Goal: Information Seeking & Learning: Check status

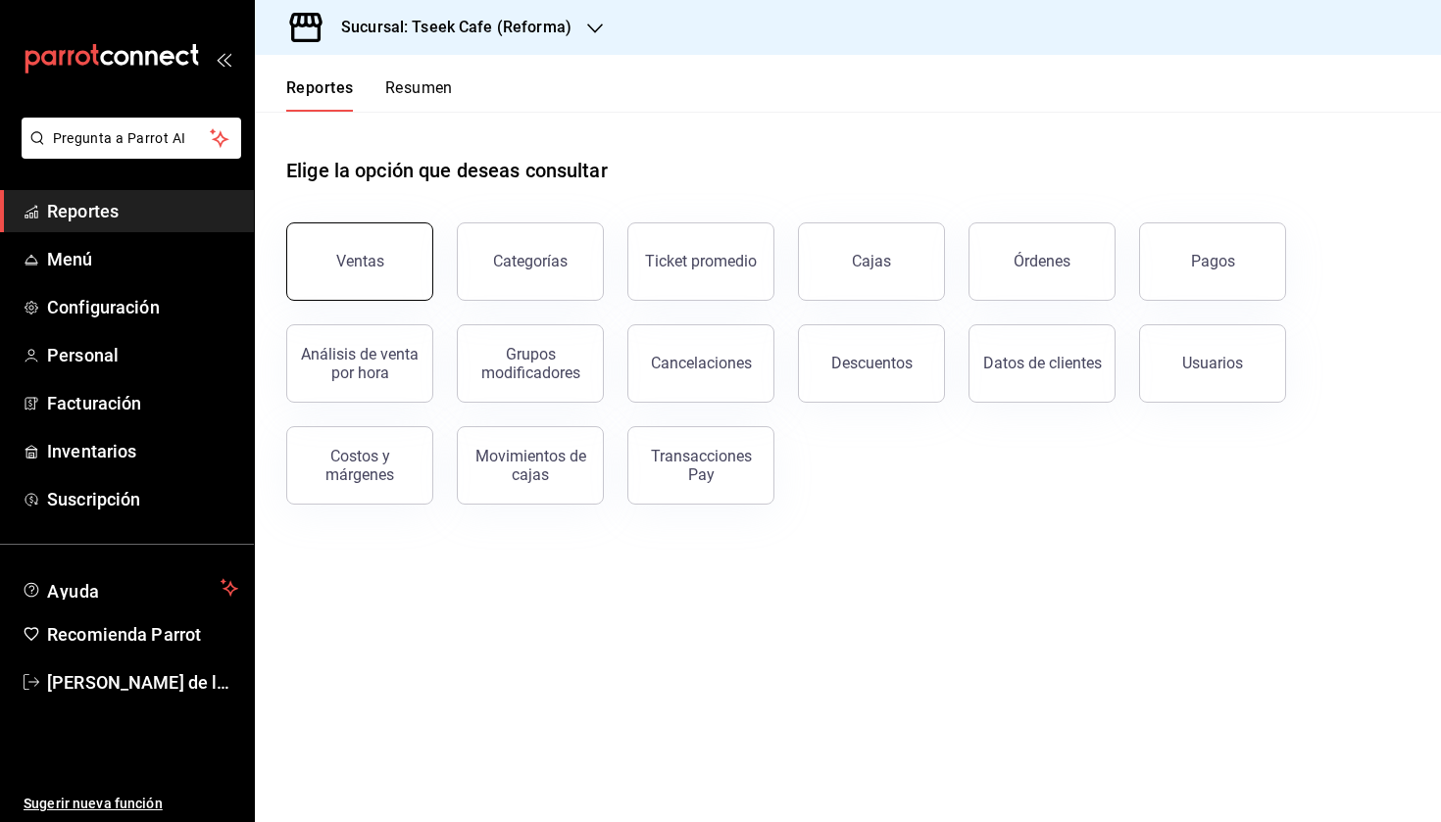
click at [335, 245] on button "Ventas" at bounding box center [359, 261] width 147 height 78
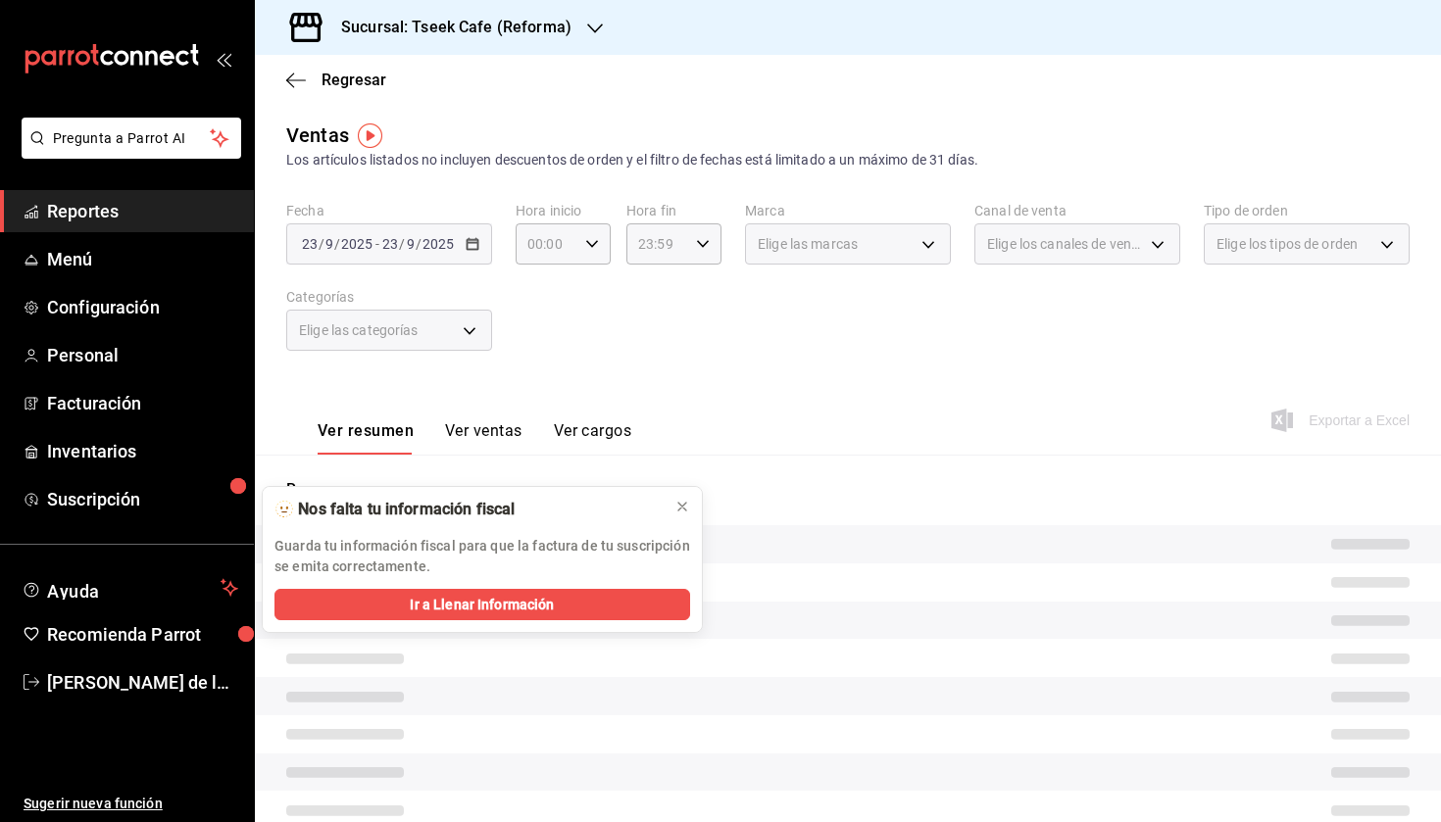
click at [462, 36] on h3 "Sucursal: Tseek Cafe (Reforma)" at bounding box center [448, 28] width 246 height 24
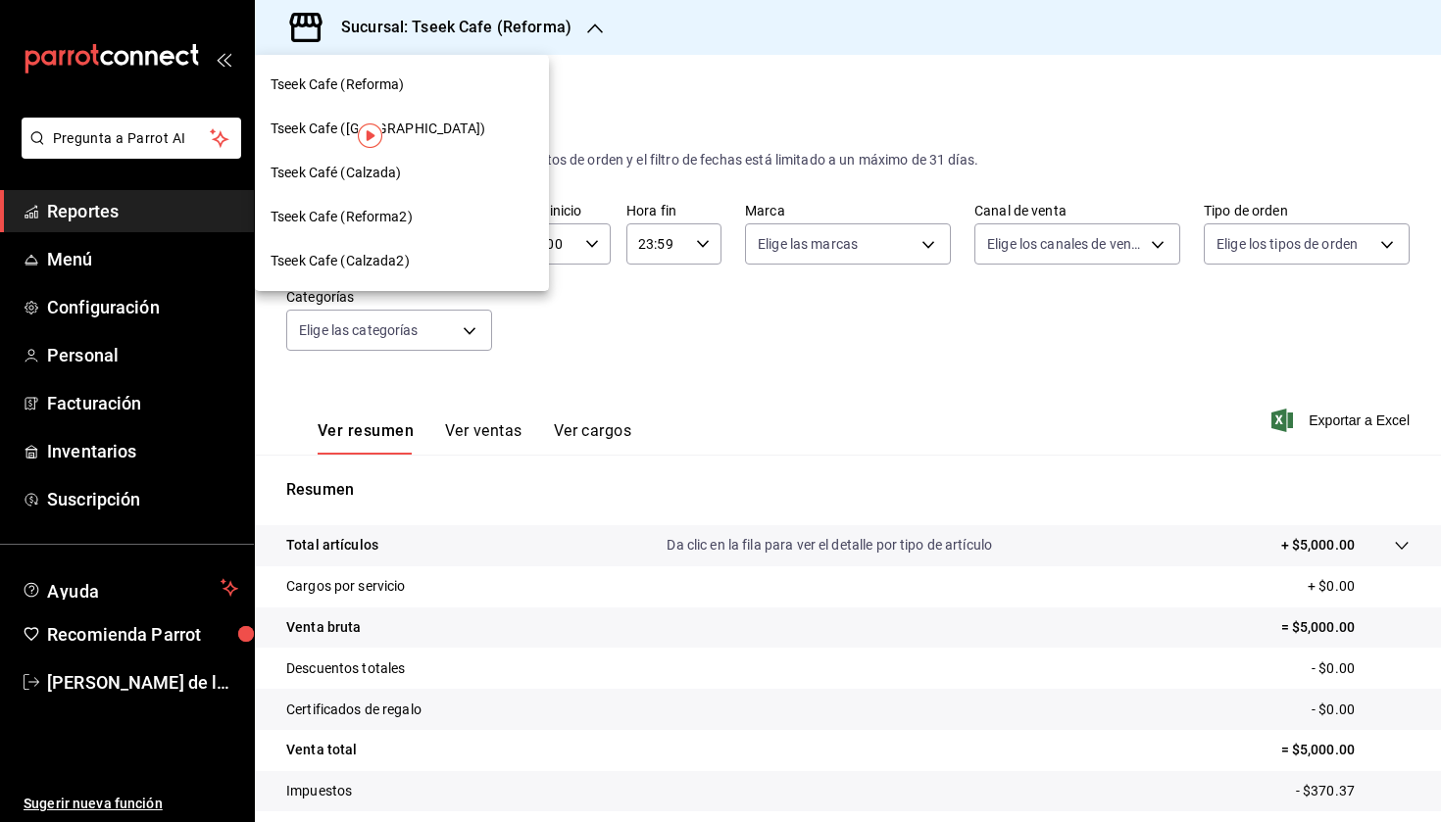
click at [593, 395] on div at bounding box center [720, 411] width 1441 height 822
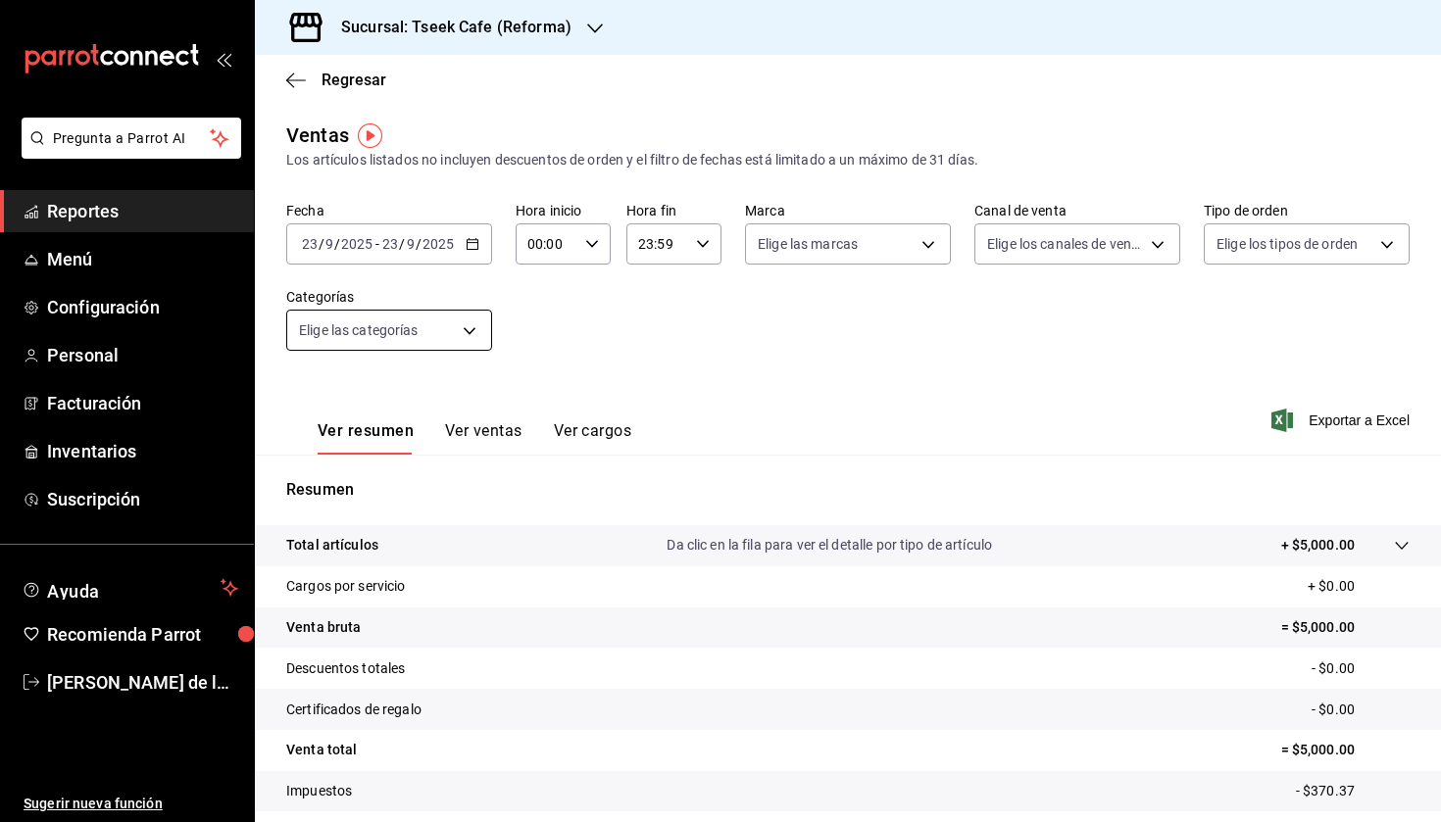
click at [395, 323] on body "Pregunta a Parrot AI Reportes Menú Configuración Personal Facturación Inventari…" at bounding box center [720, 411] width 1441 height 822
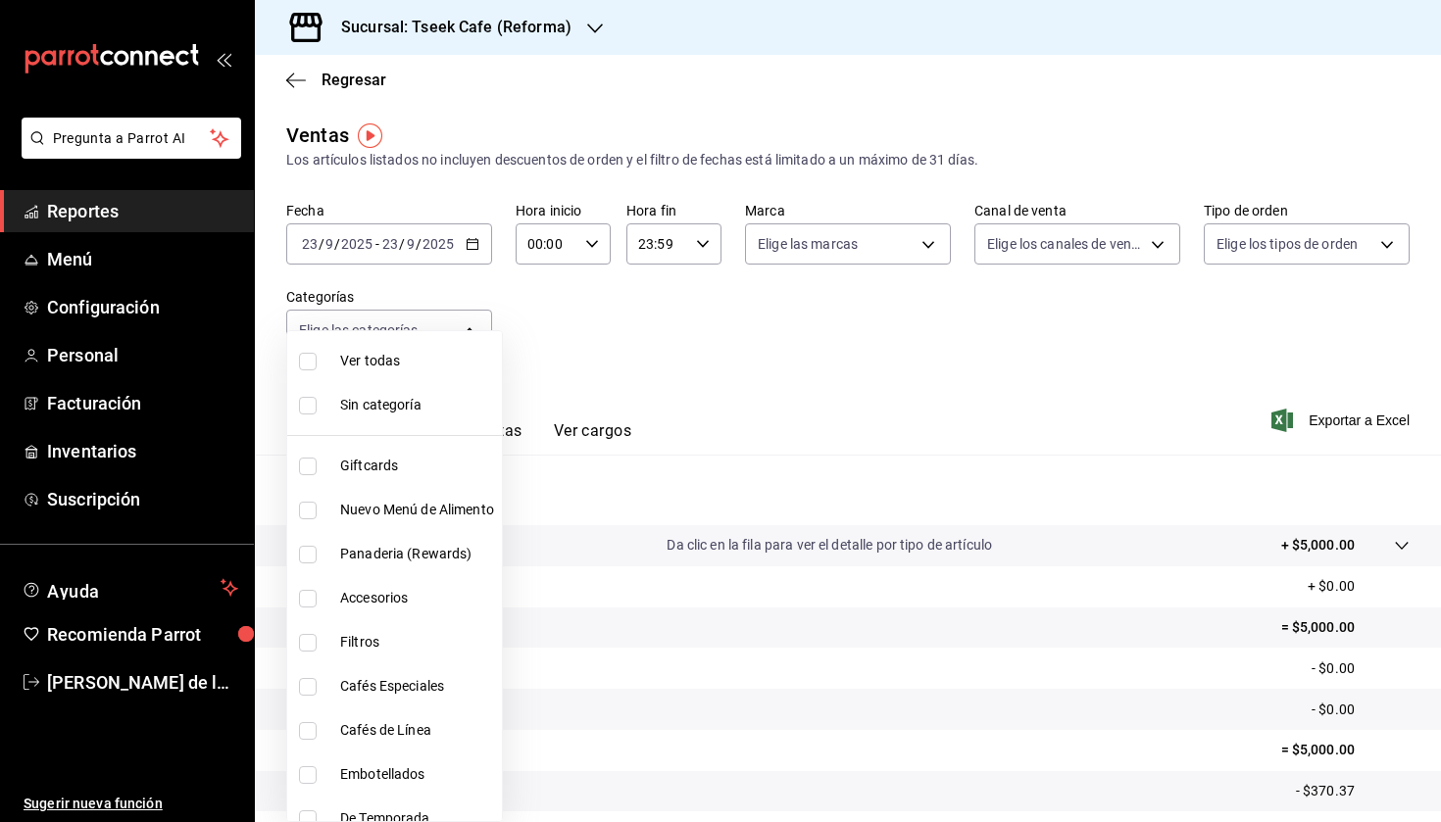
click at [365, 594] on span "Accesorios" at bounding box center [417, 598] width 154 height 21
type input "d87802f8-7354-4b21-91ec-b27f5177ced4"
checkbox input "true"
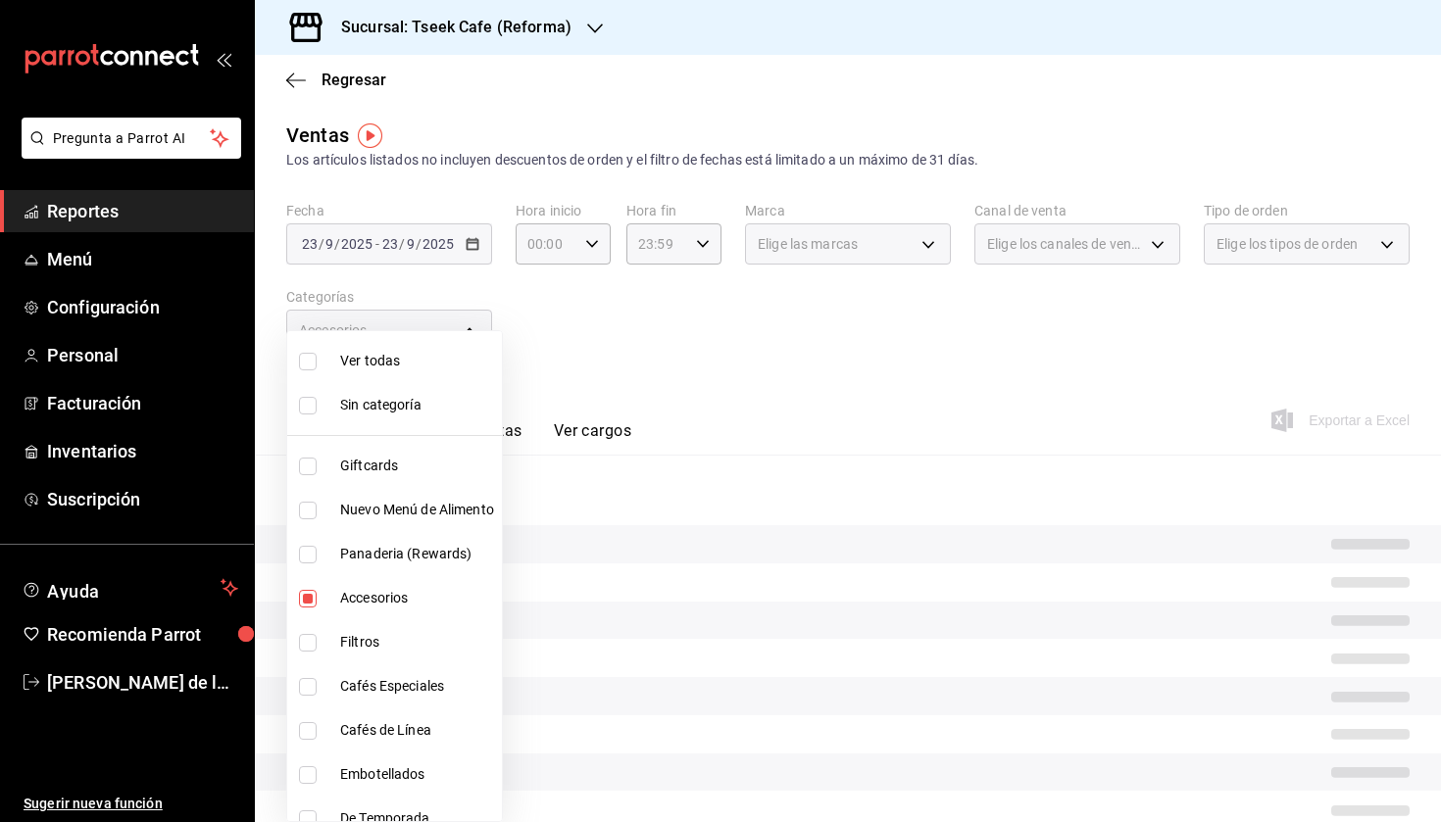
click at [809, 393] on div at bounding box center [720, 411] width 1441 height 822
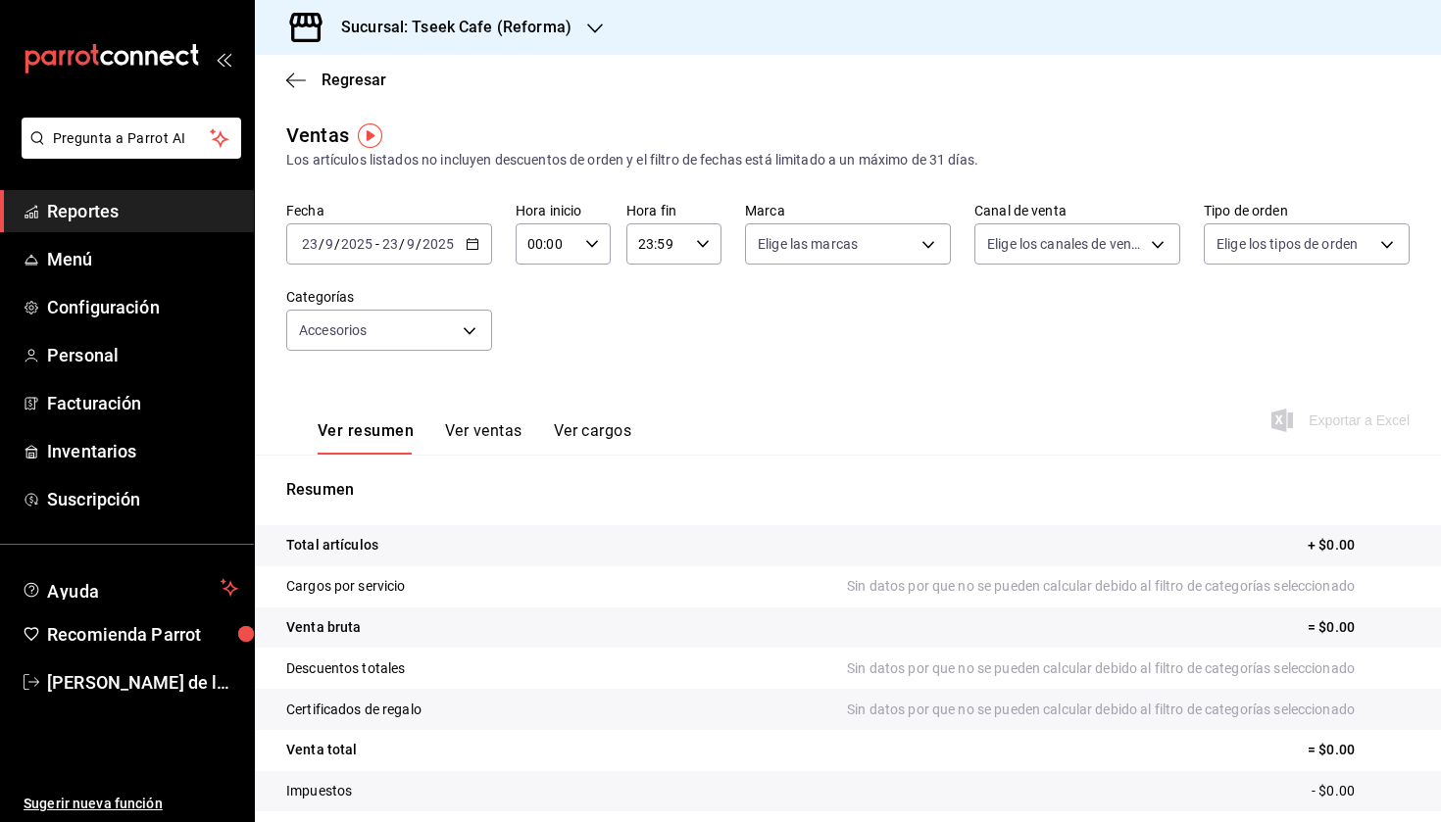
click at [426, 251] on input "2025" at bounding box center [437, 244] width 33 height 16
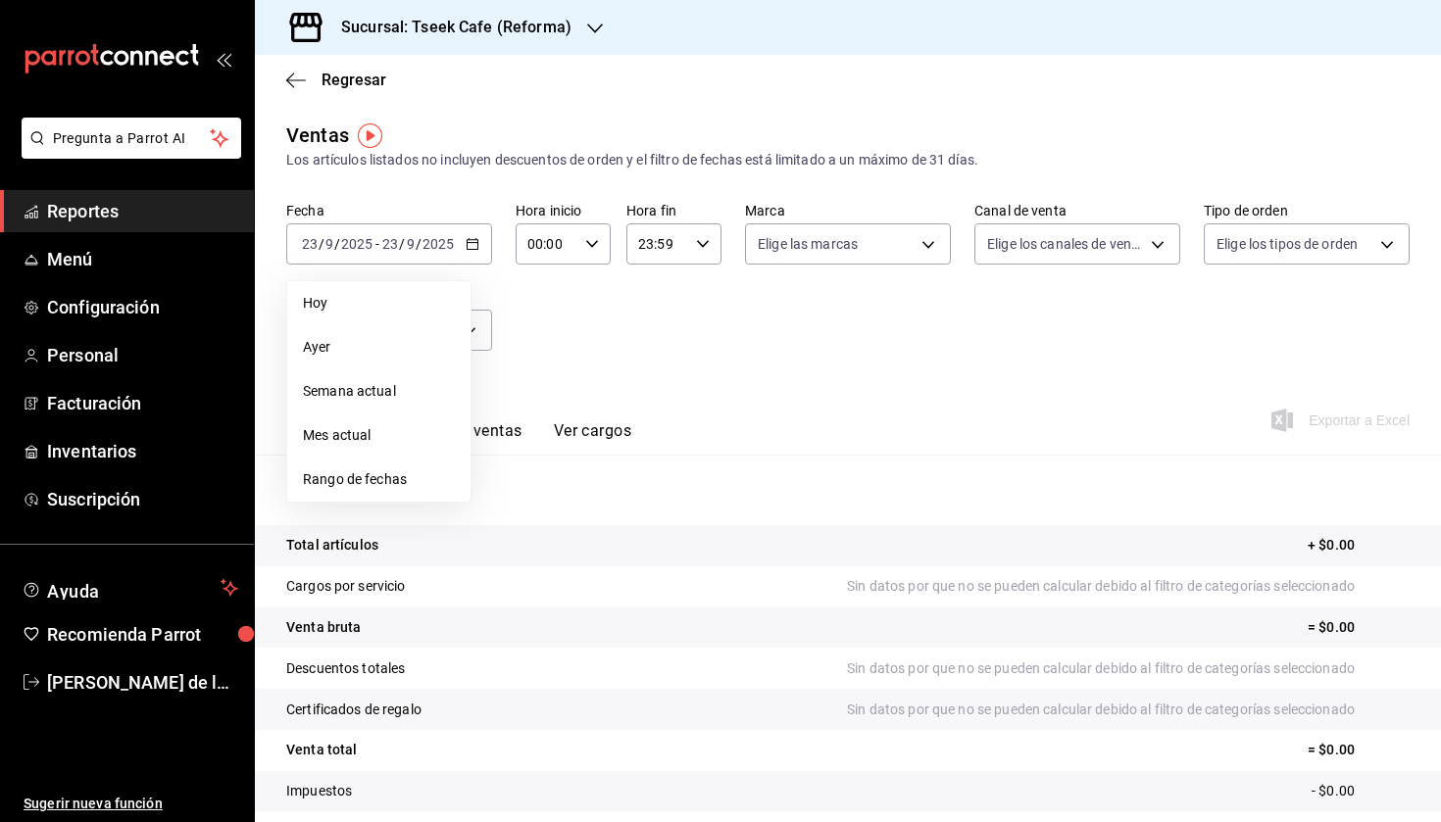
click at [529, 23] on h3 "Sucursal: Tseek Cafe (Reforma)" at bounding box center [448, 28] width 246 height 24
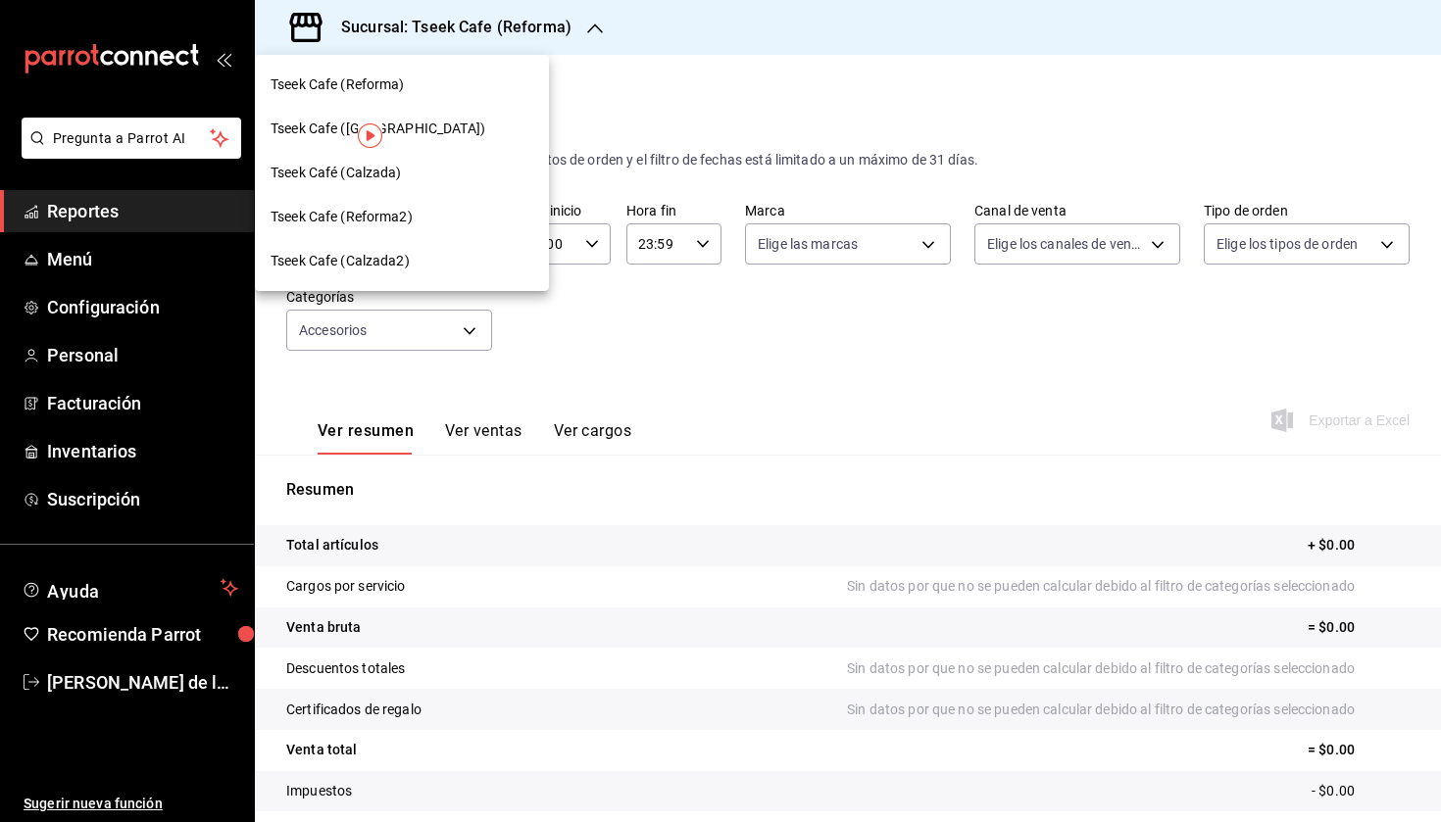
click at [414, 142] on div "Tseek Cafe (Zaragoza)" at bounding box center [402, 129] width 294 height 44
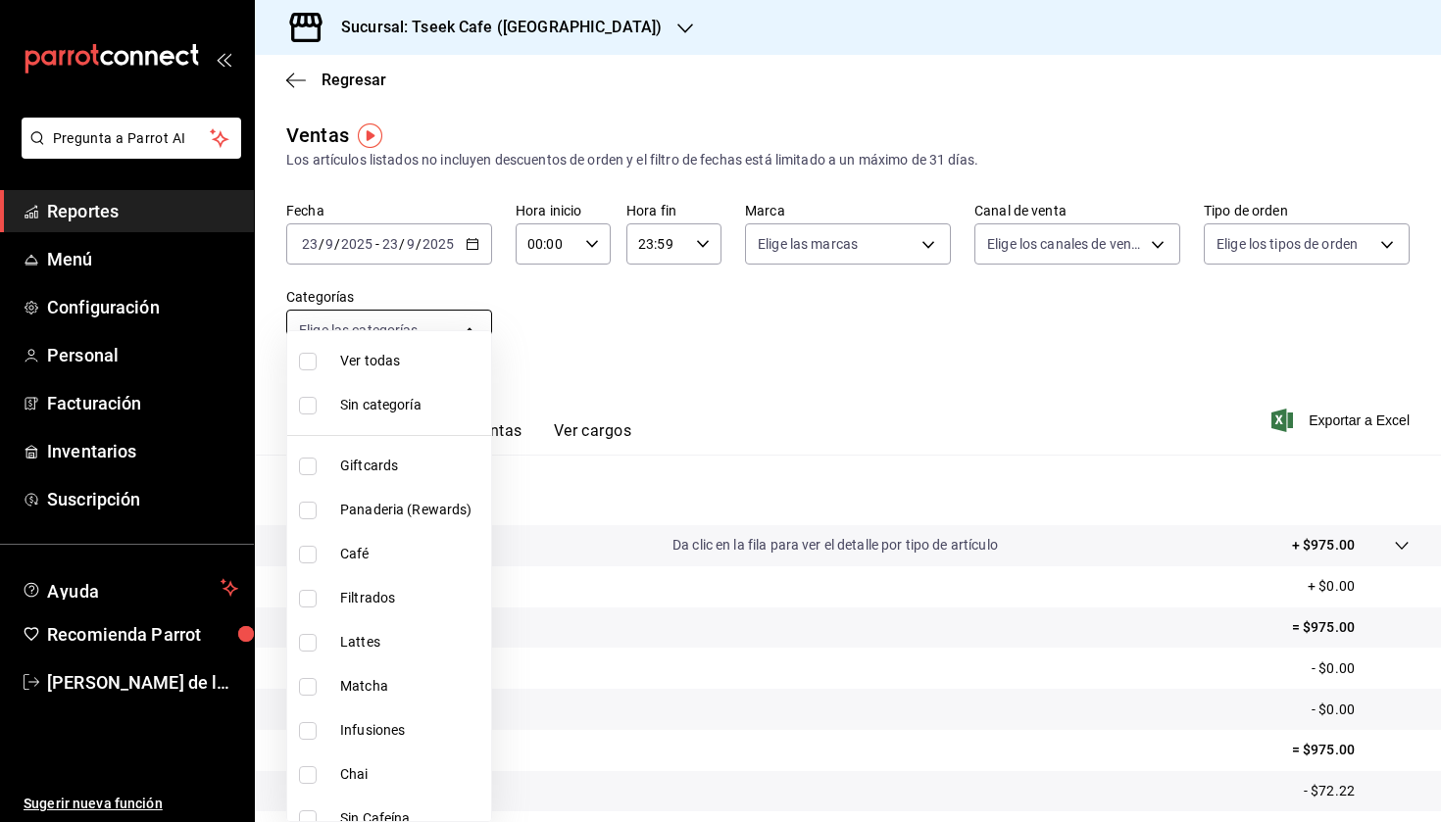
click at [435, 332] on body "Pregunta a Parrot AI Reportes Menú Configuración Personal Facturación Inventari…" at bounding box center [720, 411] width 1441 height 822
click at [447, 224] on div at bounding box center [720, 411] width 1441 height 822
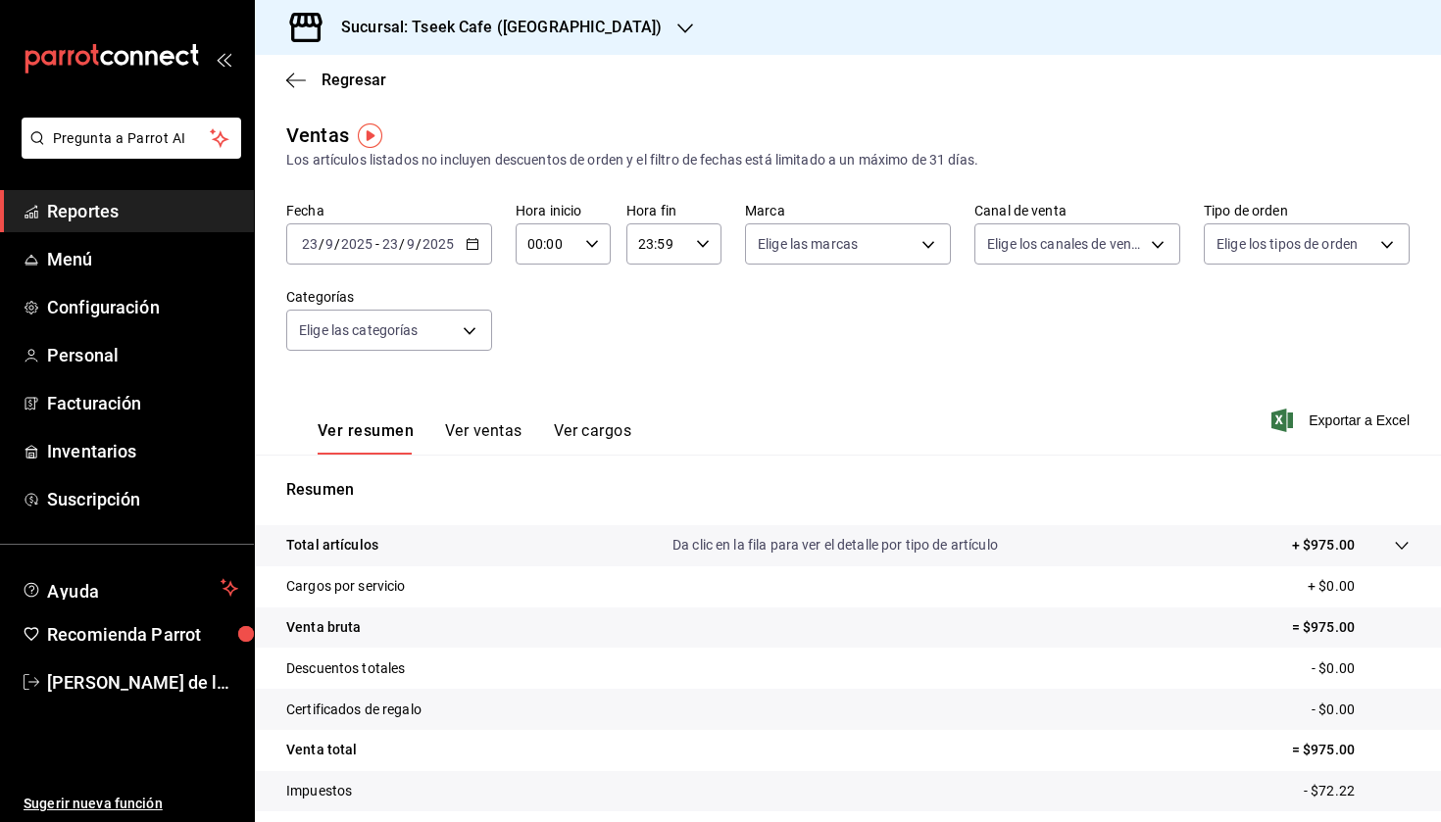
click at [492, 27] on h3 "Sucursal: Tseek Cafe (Zaragoza)" at bounding box center [493, 28] width 336 height 24
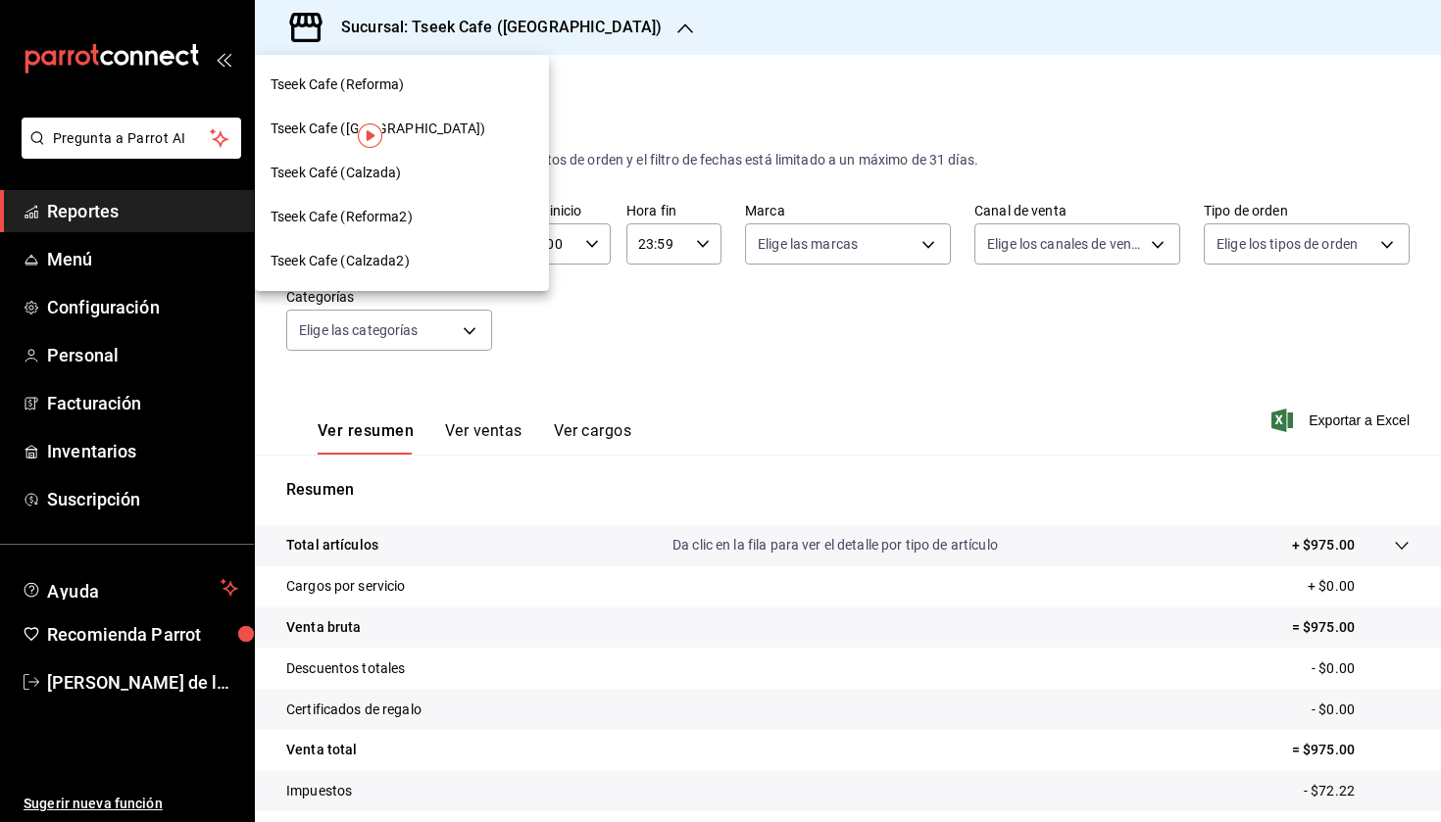
click at [384, 101] on div "Tseek Cafe (Reforma)" at bounding box center [402, 85] width 294 height 44
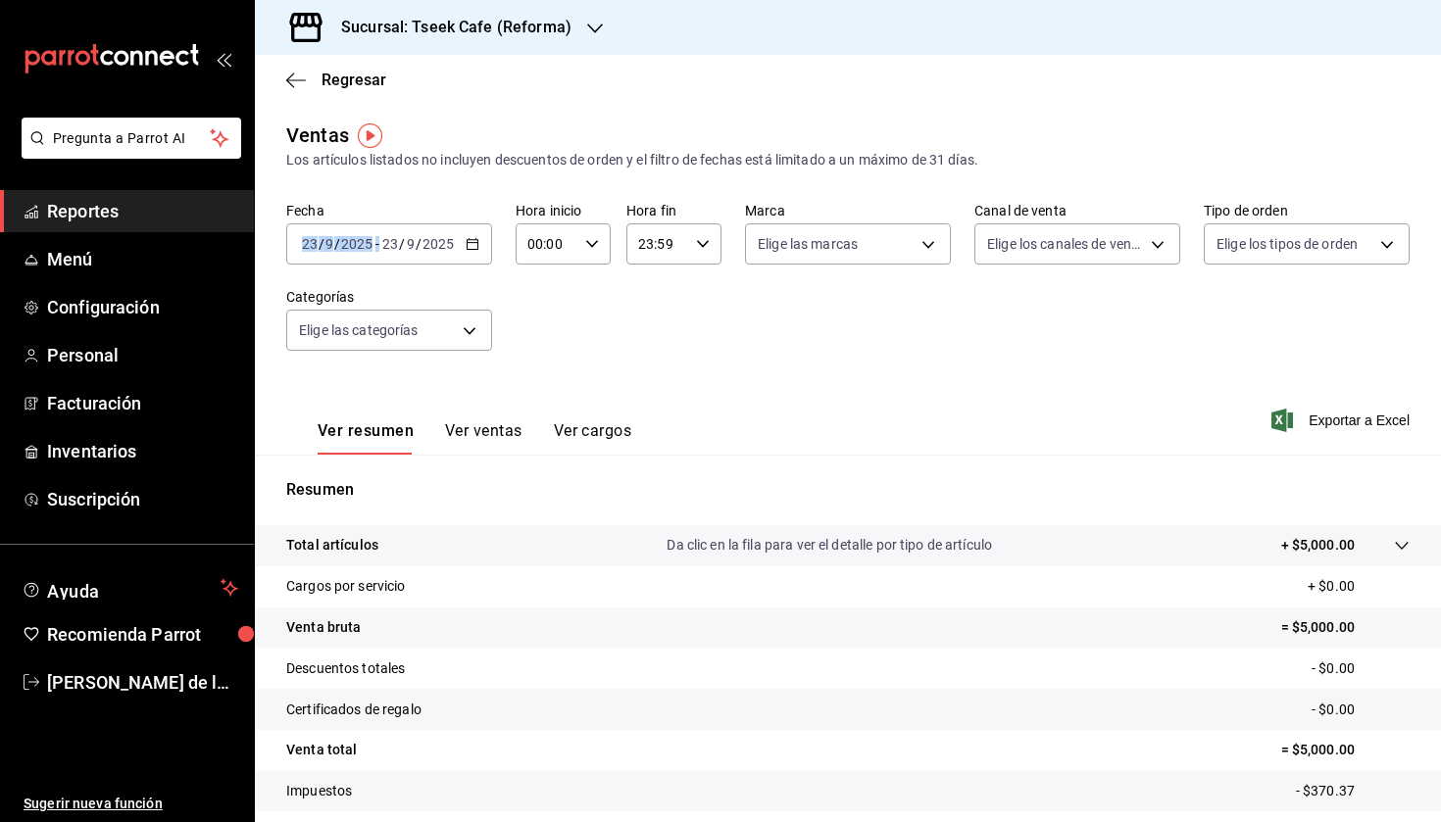
click at [474, 239] on icon "button" at bounding box center [473, 244] width 14 height 14
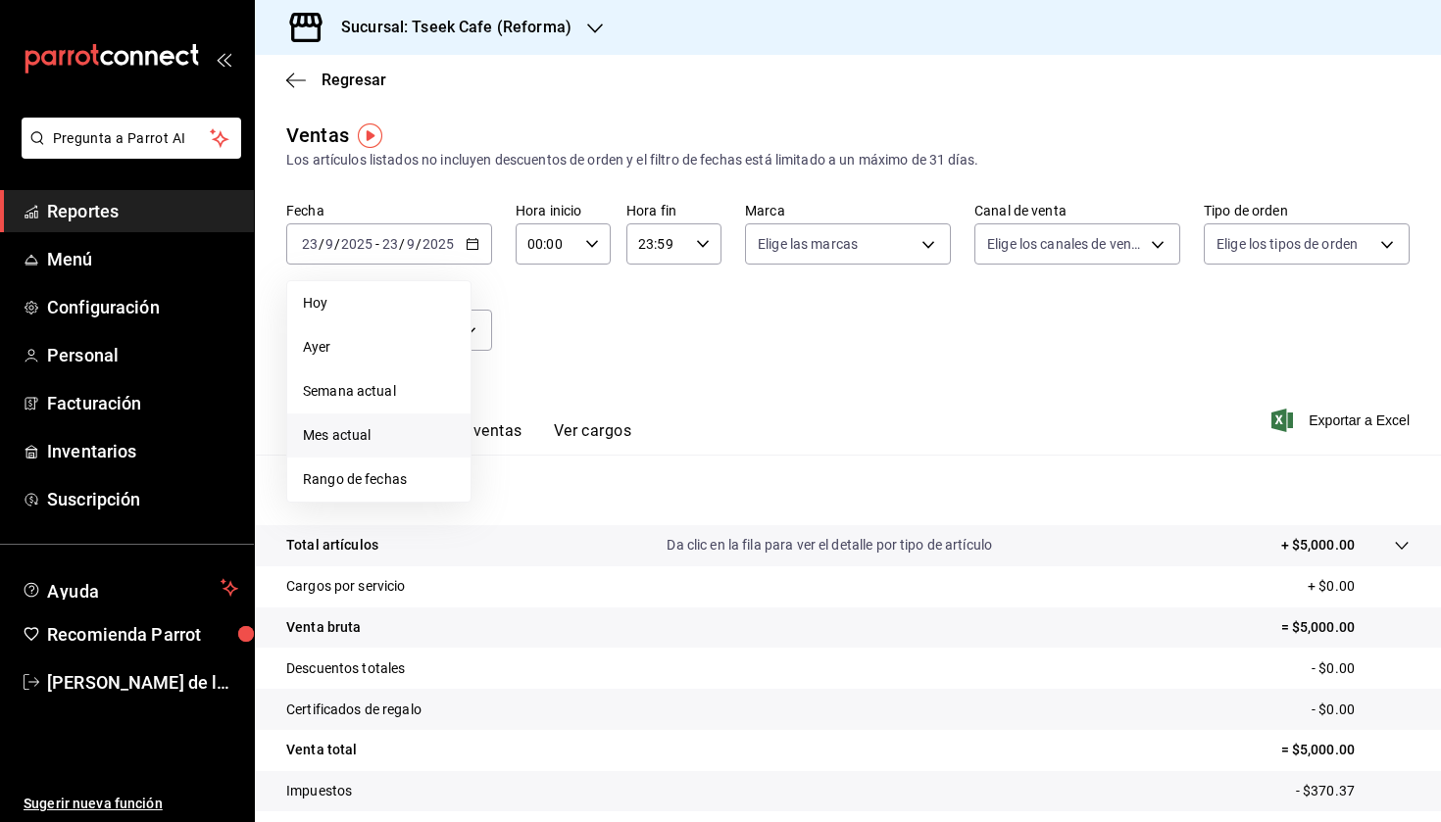
click at [365, 437] on span "Mes actual" at bounding box center [379, 435] width 152 height 21
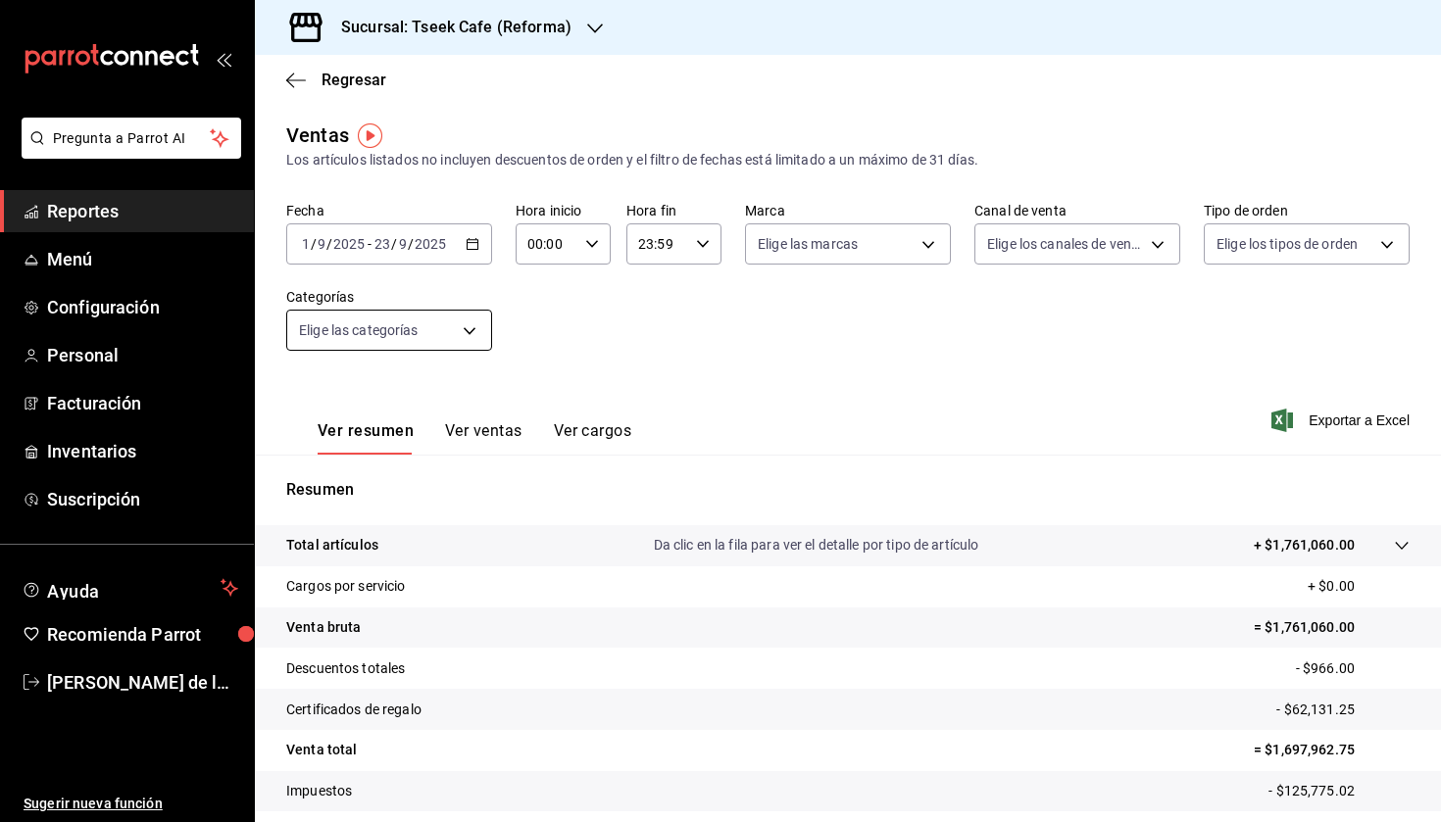
click at [417, 319] on body "Pregunta a Parrot AI Reportes Menú Configuración Personal Facturación Inventari…" at bounding box center [720, 411] width 1441 height 822
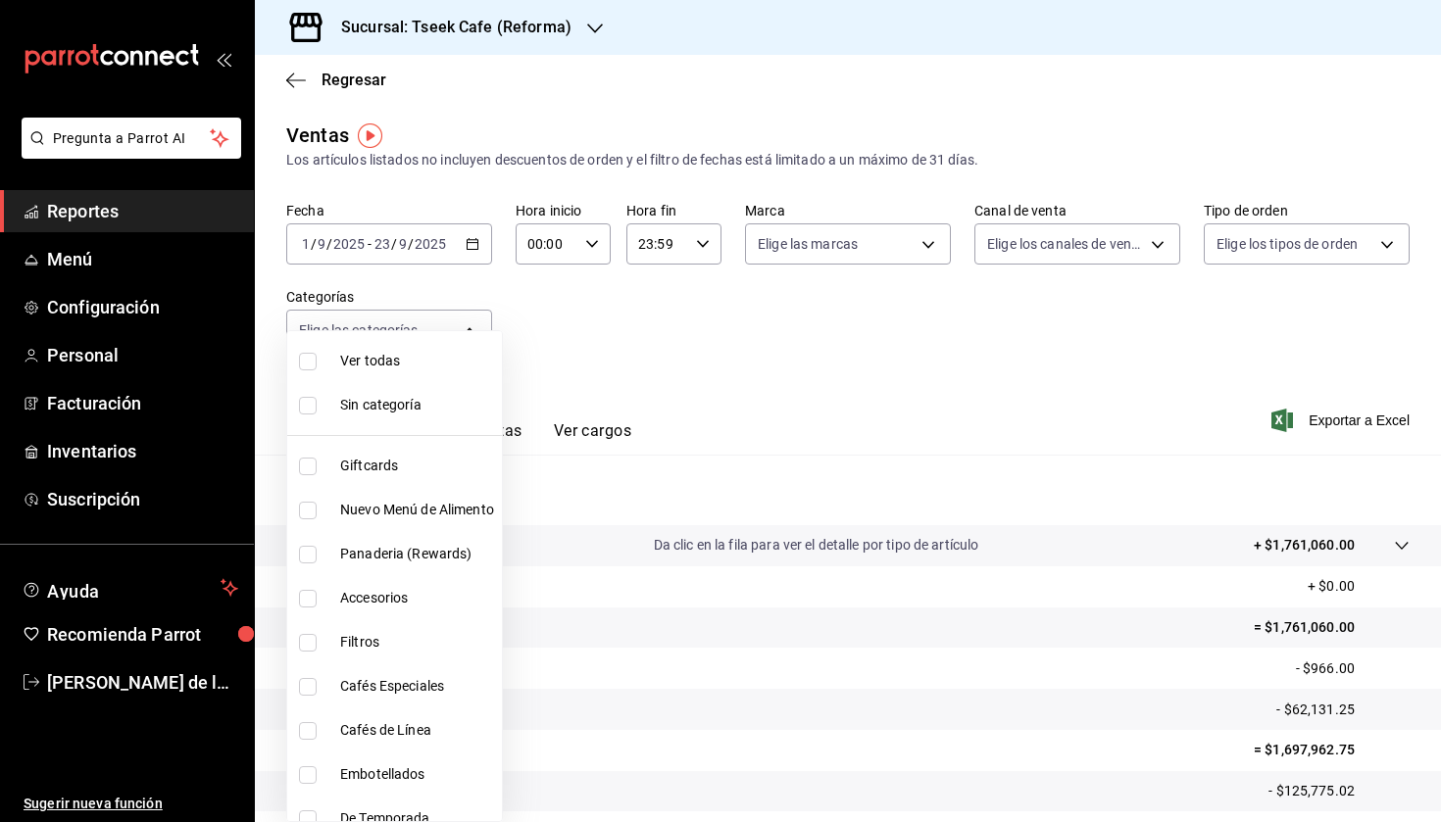
click at [384, 610] on li "Accesorios" at bounding box center [394, 598] width 215 height 44
type input "d87802f8-7354-4b21-91ec-b27f5177ced4"
checkbox input "true"
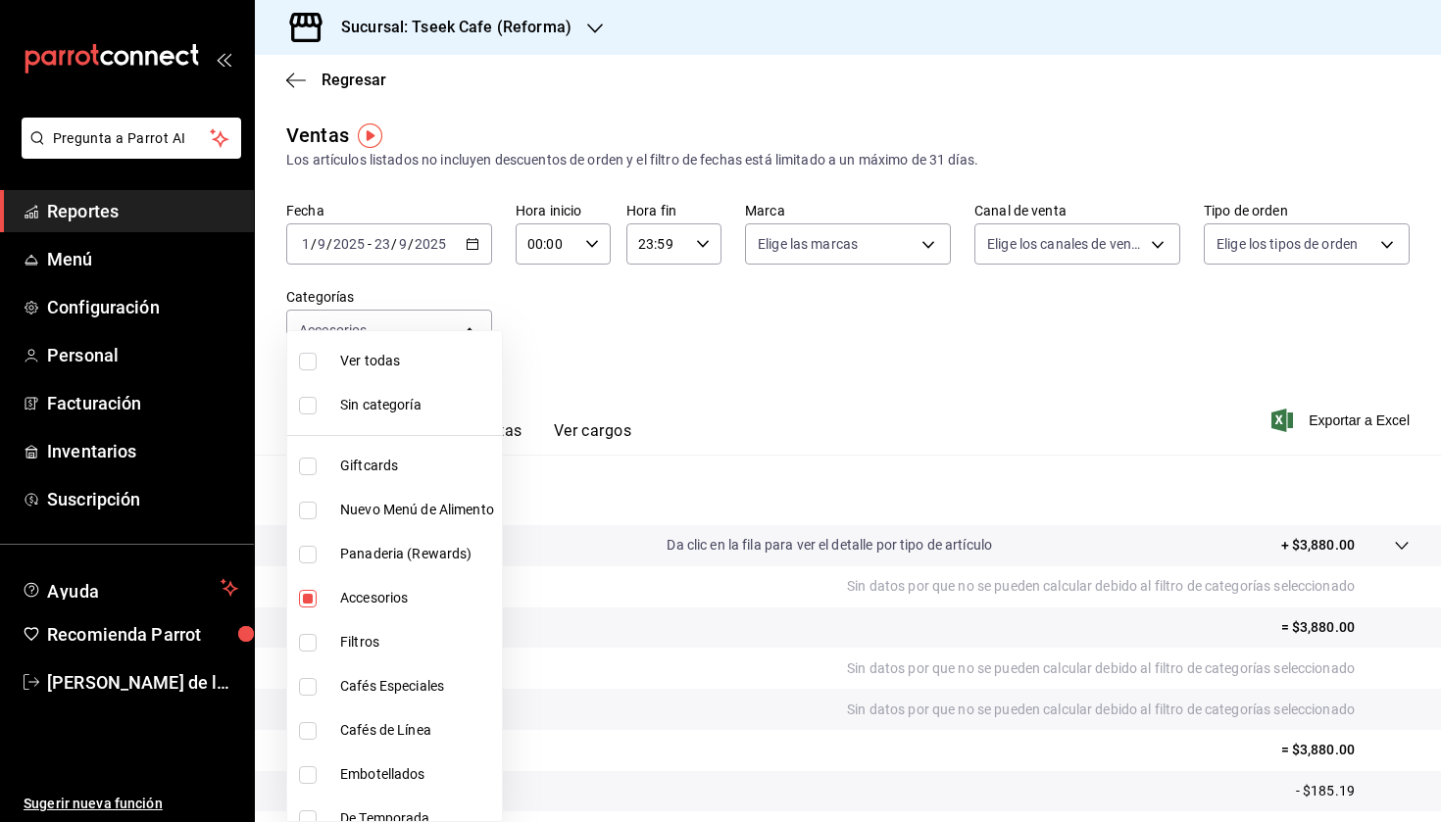
click at [771, 459] on div at bounding box center [720, 411] width 1441 height 822
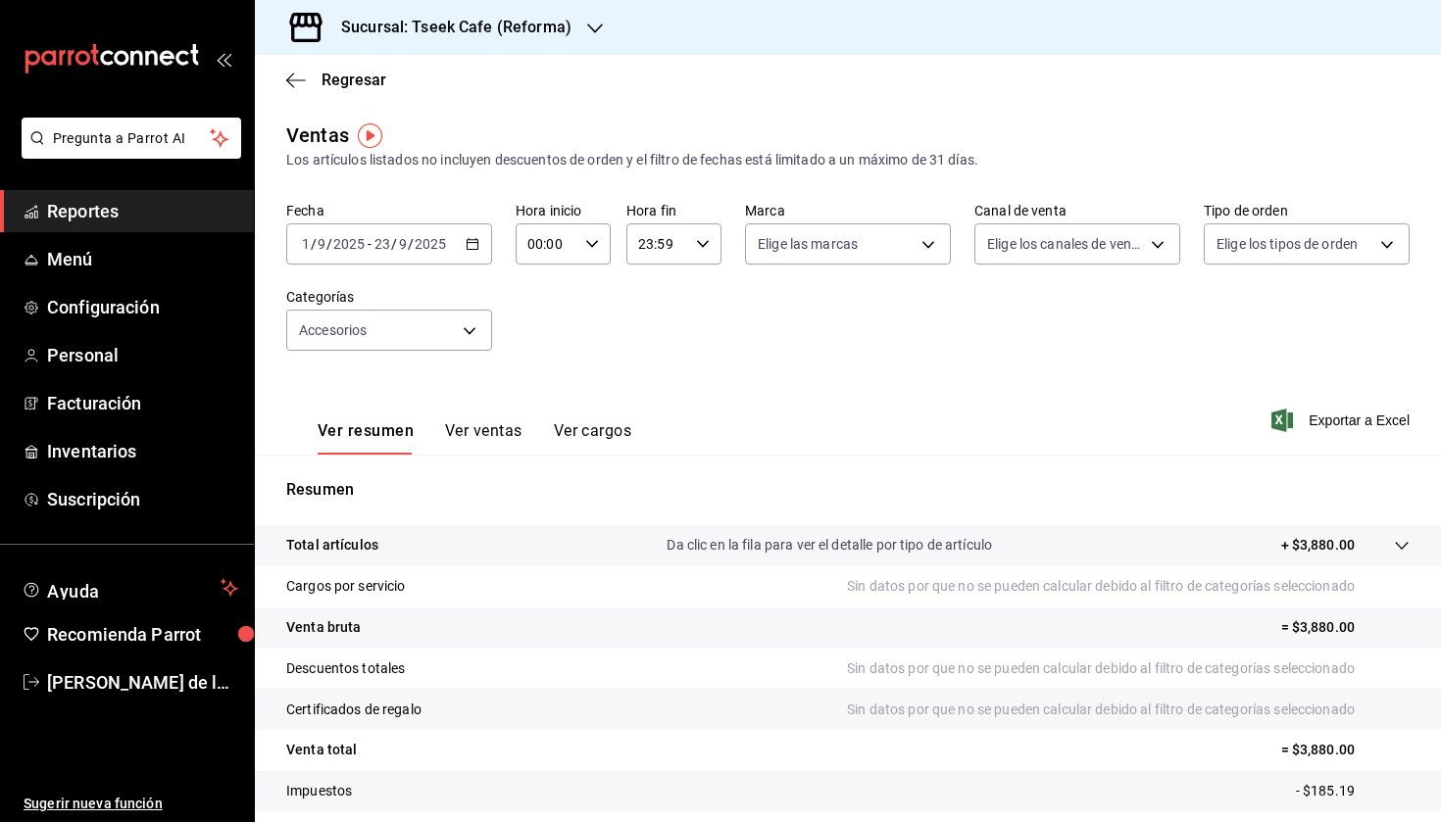
click at [467, 42] on div "Sucursal: Tseek Cafe (Reforma)" at bounding box center [441, 27] width 340 height 55
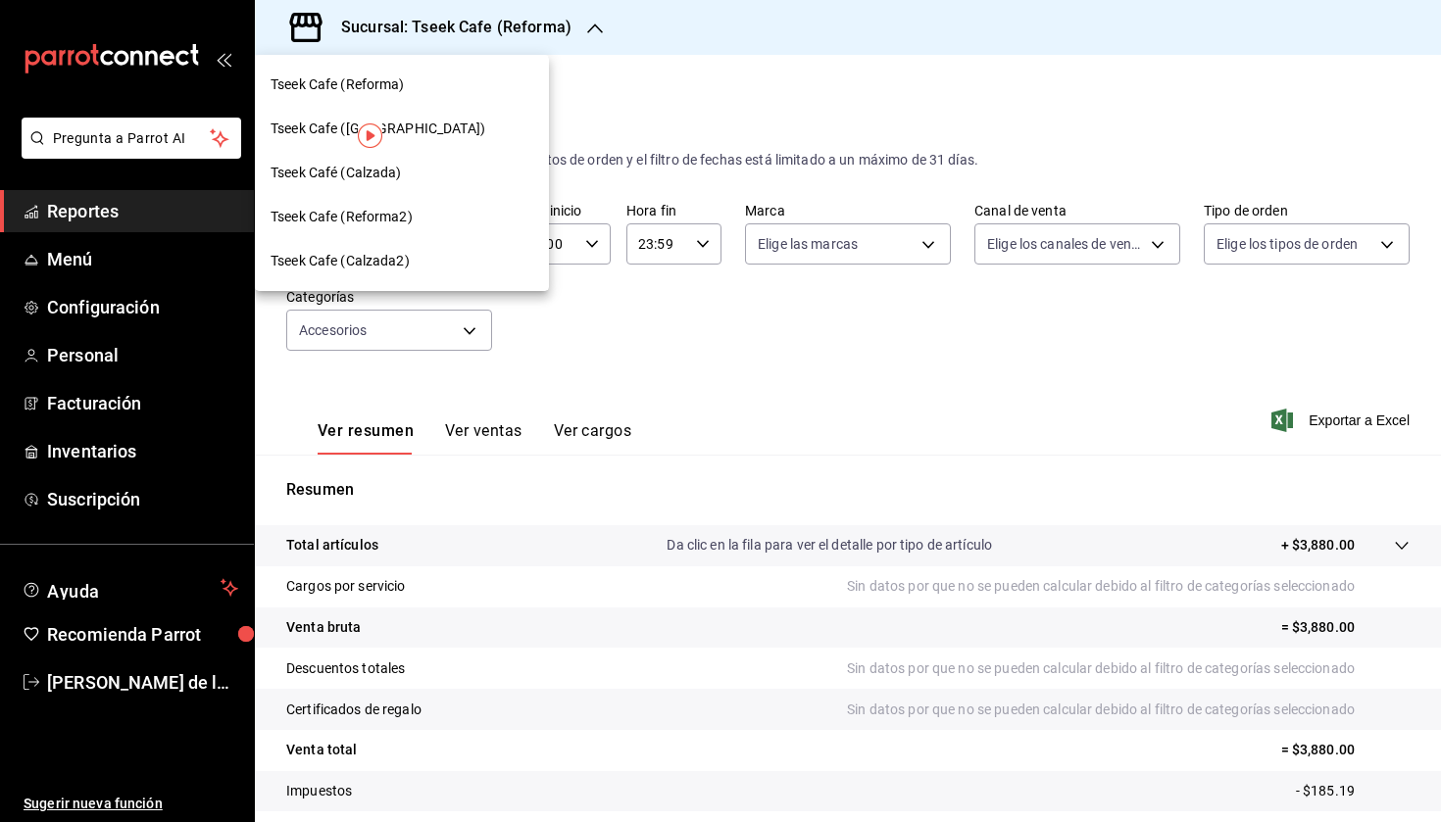
click at [411, 172] on div "Tseek Café (Calzada)" at bounding box center [402, 173] width 263 height 21
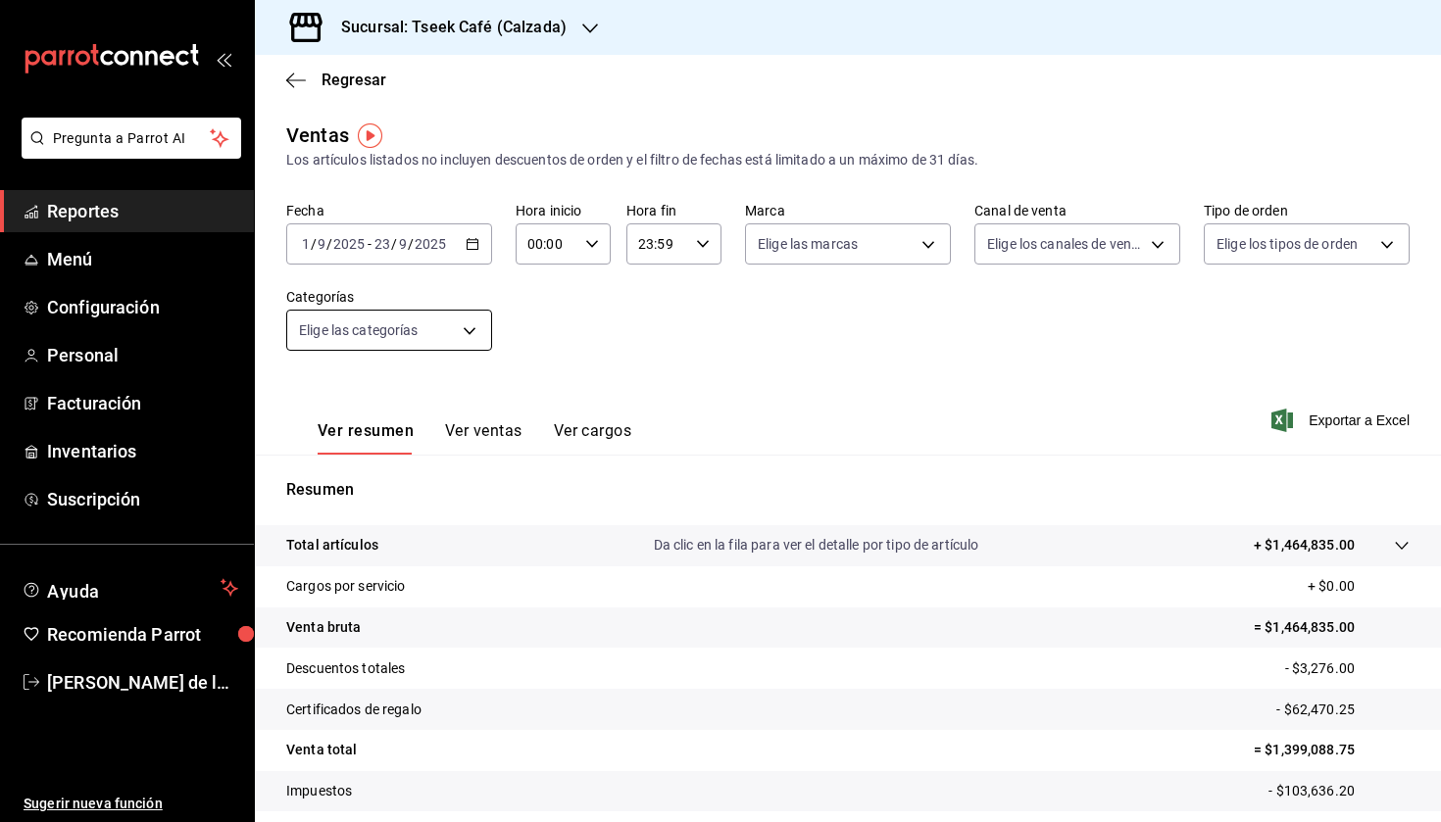
click at [405, 331] on body "Pregunta a Parrot AI Reportes Menú Configuración Personal Facturación Inventari…" at bounding box center [720, 411] width 1441 height 822
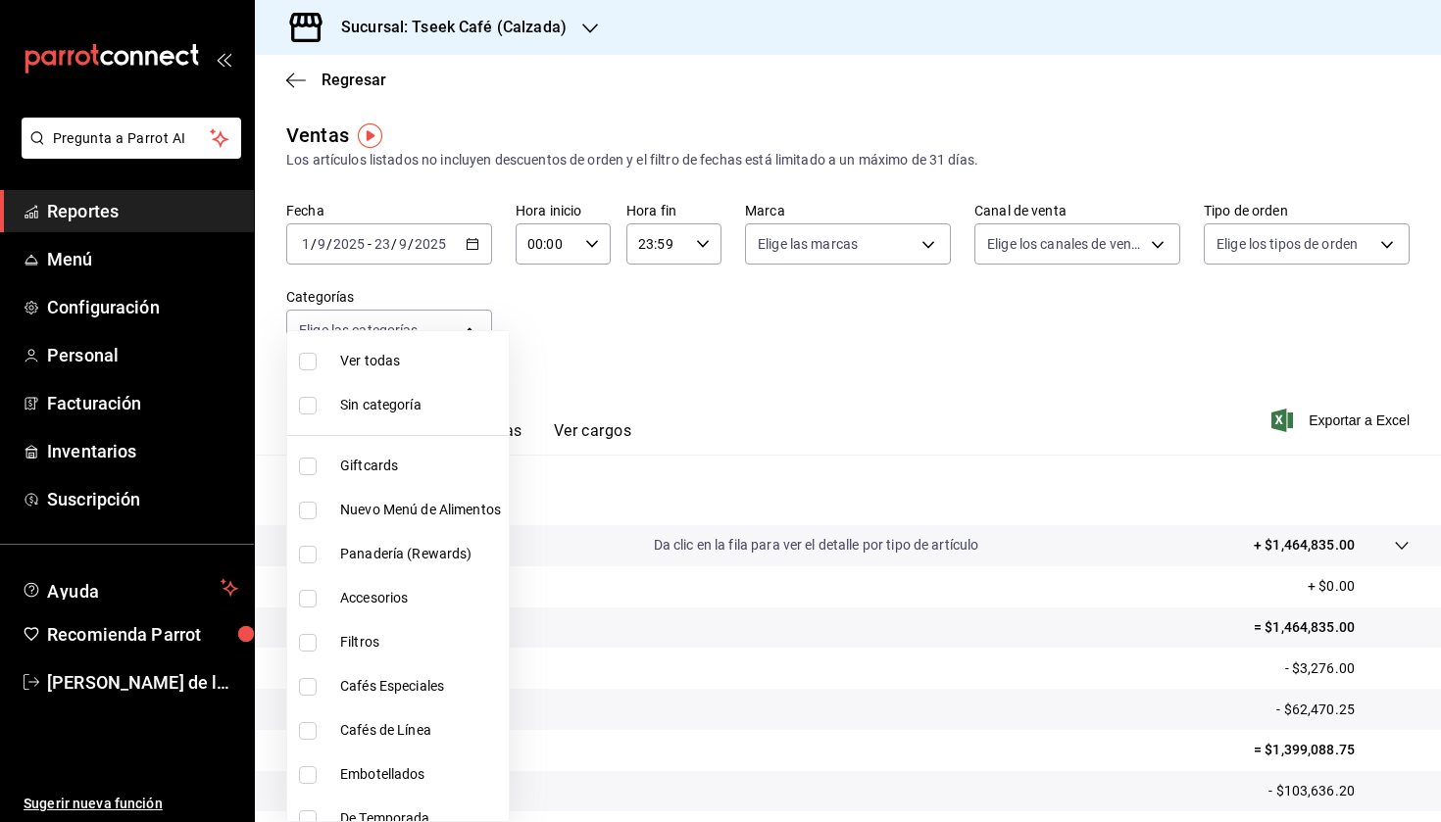
click at [385, 605] on span "Accesorios" at bounding box center [420, 598] width 161 height 21
type input "8e562b8b-16b1-4a0e-941c-4e63c6d36734"
checkbox input "true"
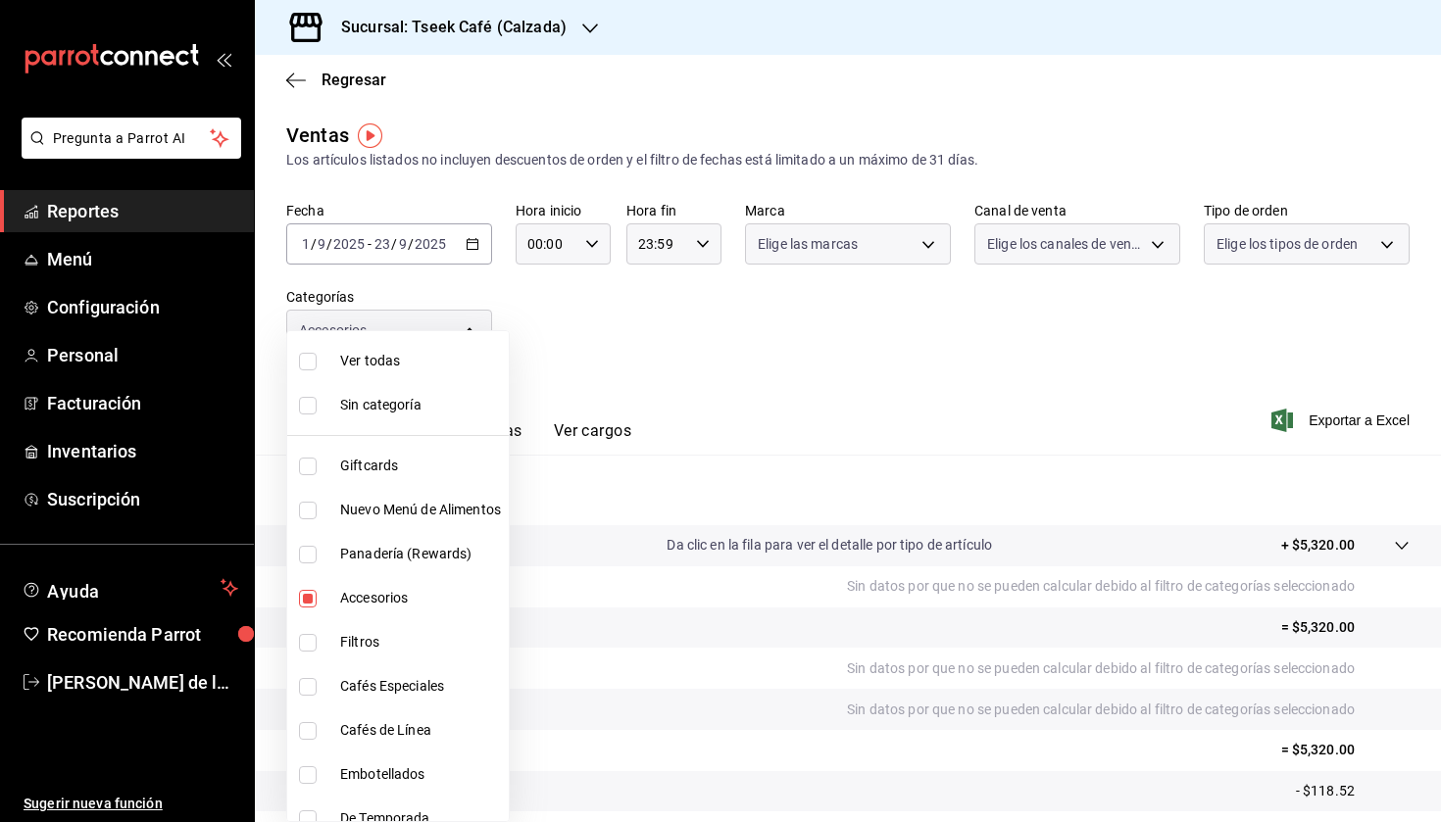
click at [613, 352] on div at bounding box center [720, 411] width 1441 height 822
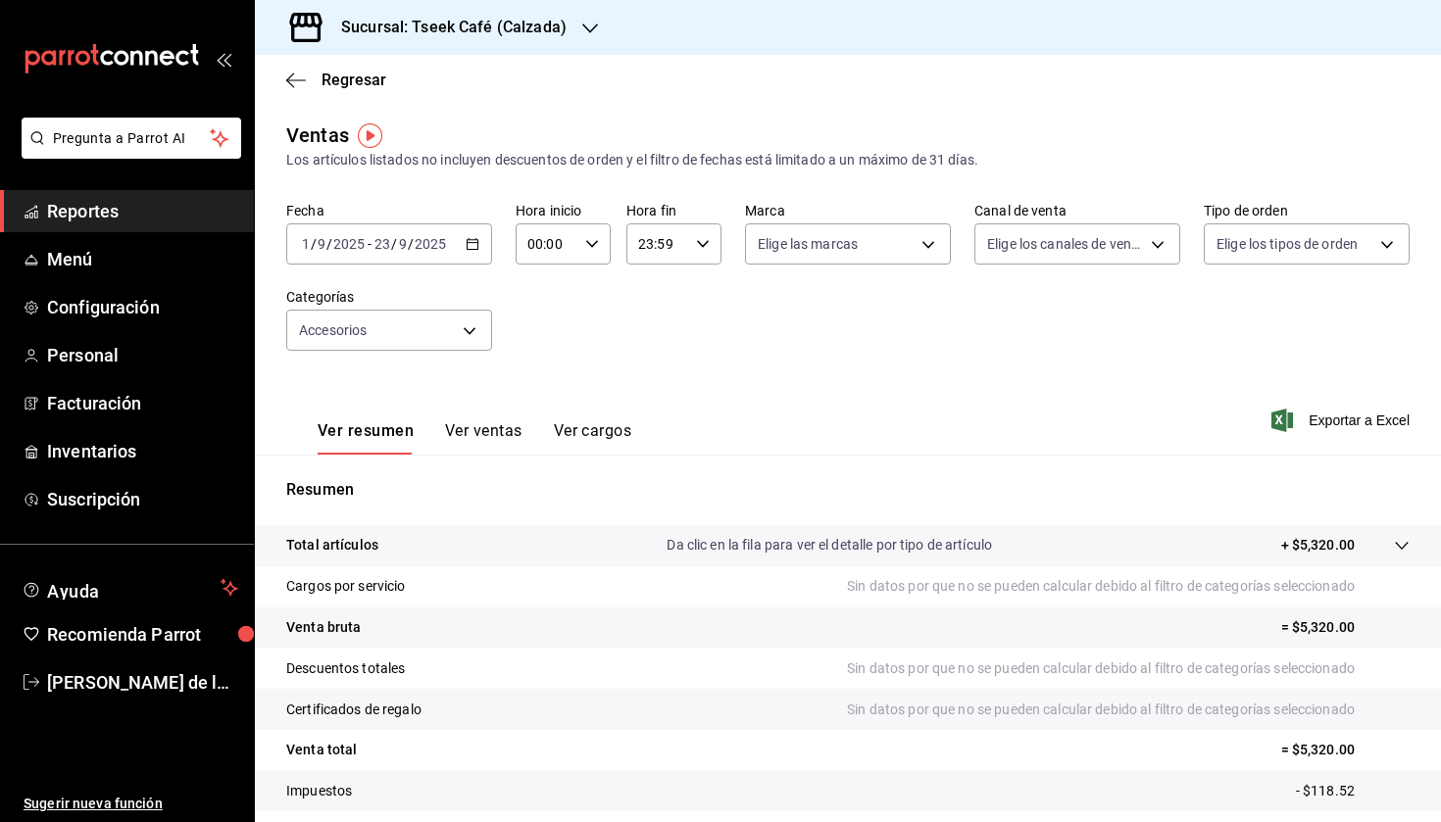
click at [486, 418] on div "Ver resumen Ver ventas Ver cargos" at bounding box center [458, 426] width 345 height 57
click at [486, 437] on button "Ver ventas" at bounding box center [483, 437] width 77 height 33
